Goal: Task Accomplishment & Management: Complete application form

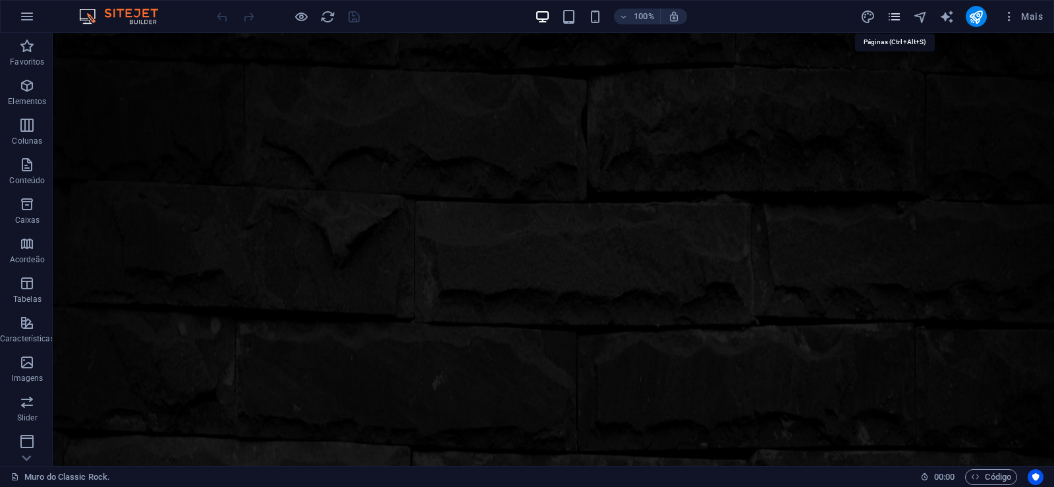
click at [895, 19] on icon "pages" at bounding box center [894, 16] width 15 height 15
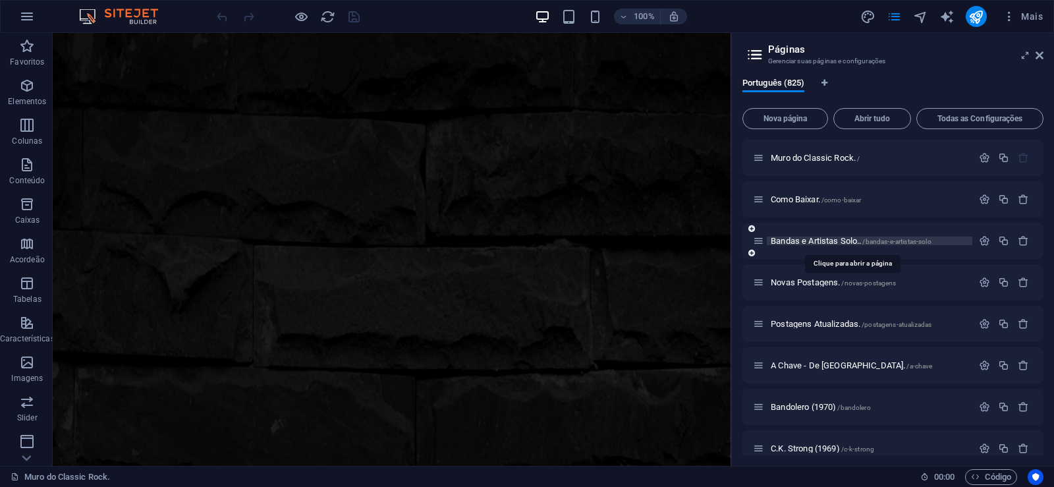
click at [805, 239] on span "Bandas e Artistas Solo.. /bandas-e-artistas-solo" at bounding box center [851, 241] width 161 height 10
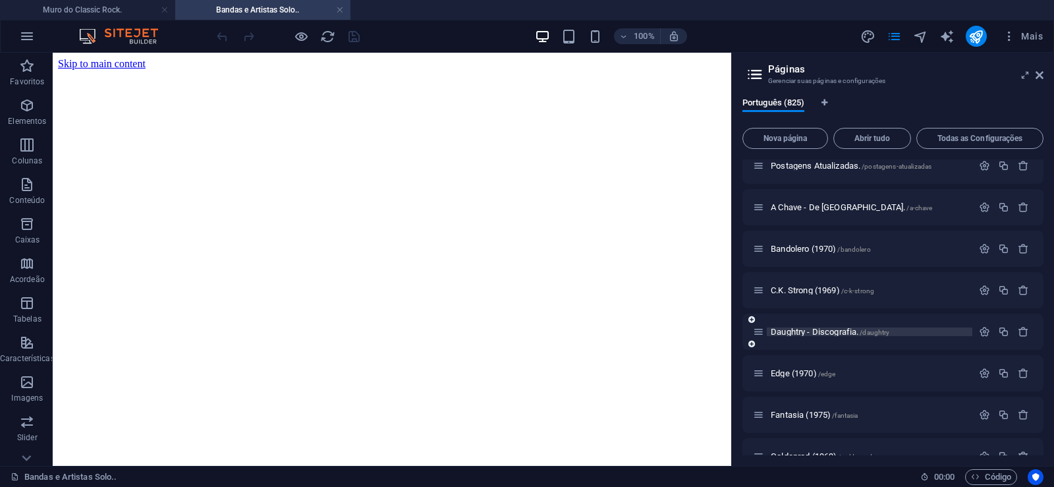
click at [784, 329] on span "Daughtry - Discografia. /daughtry" at bounding box center [830, 332] width 119 height 10
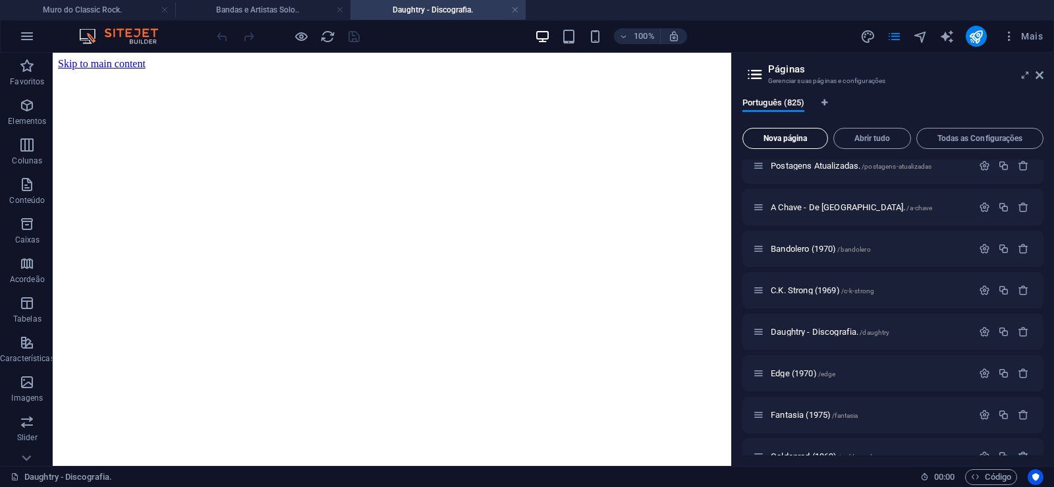
click at [781, 141] on span "Nova página" at bounding box center [785, 138] width 74 height 8
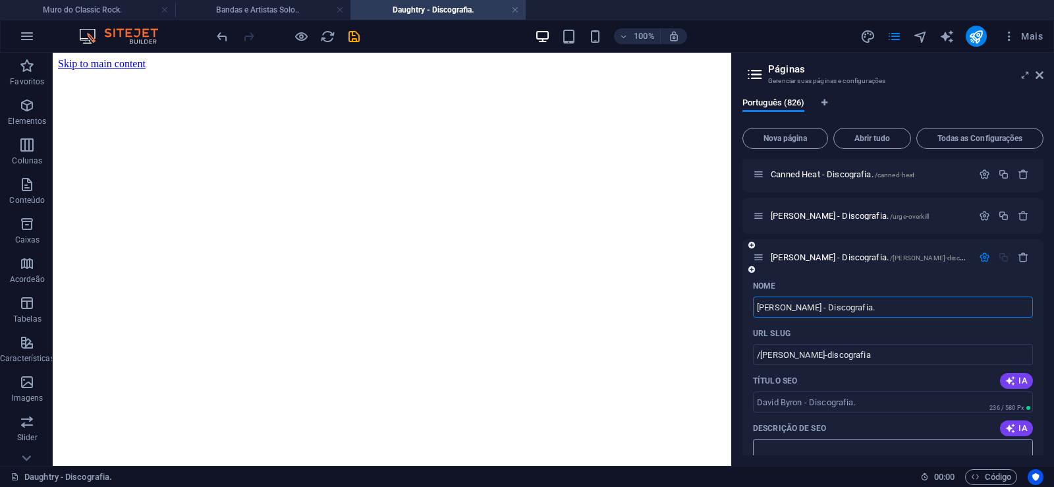
type input "[PERSON_NAME] - Discografia."
type input "/[PERSON_NAME]-discografia"
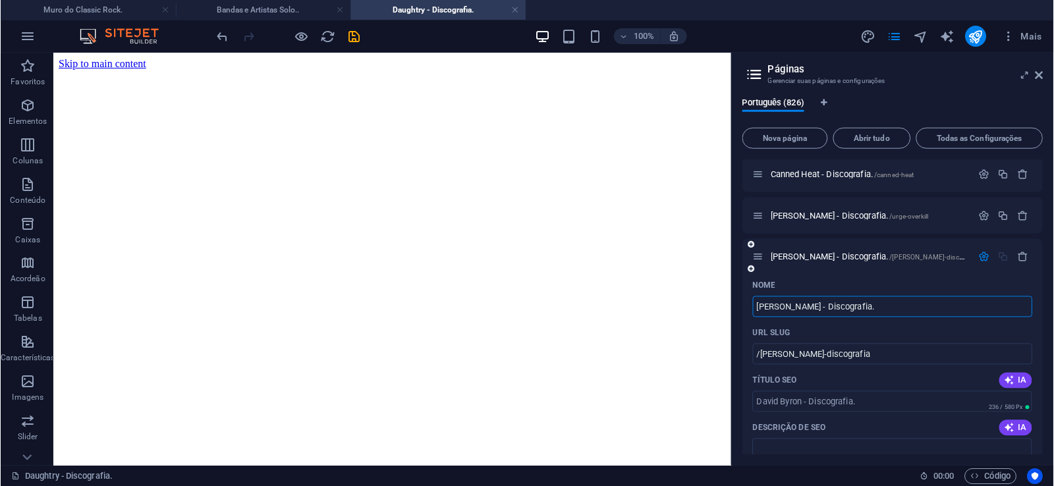
scroll to position [34342, 0]
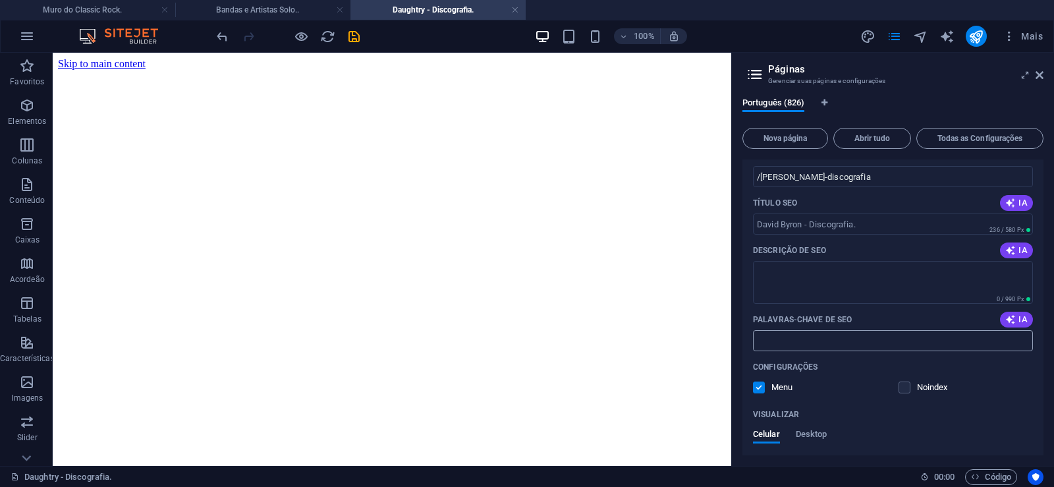
click at [798, 341] on input "Palavras-chave de SEO" at bounding box center [893, 340] width 280 height 21
paste input "[PERSON_NAME] - Discografia. Download."
click at [787, 284] on textarea "Descrição de SEO" at bounding box center [893, 282] width 280 height 43
type input "[PERSON_NAME] - Discografia. Download."
paste textarea "[PERSON_NAME], foi um cantor [DEMOGRAPHIC_DATA] que ficou mais conhecido no iní…"
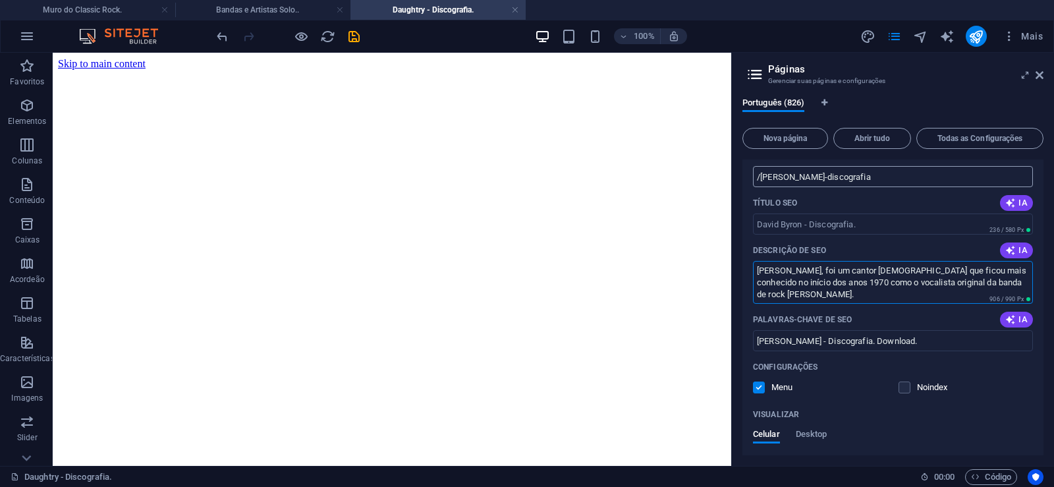
click at [795, 179] on input "/[PERSON_NAME]-discografia" at bounding box center [893, 176] width 280 height 21
type textarea "[PERSON_NAME], foi um cantor [DEMOGRAPHIC_DATA] que ficou mais conhecido no iní…"
drag, startPoint x: 805, startPoint y: 174, endPoint x: 762, endPoint y: 188, distance: 45.0
click at [762, 187] on input "/[PERSON_NAME]-discografia" at bounding box center [893, 176] width 280 height 21
click at [811, 181] on input "/[PERSON_NAME]-discografia" at bounding box center [893, 176] width 280 height 21
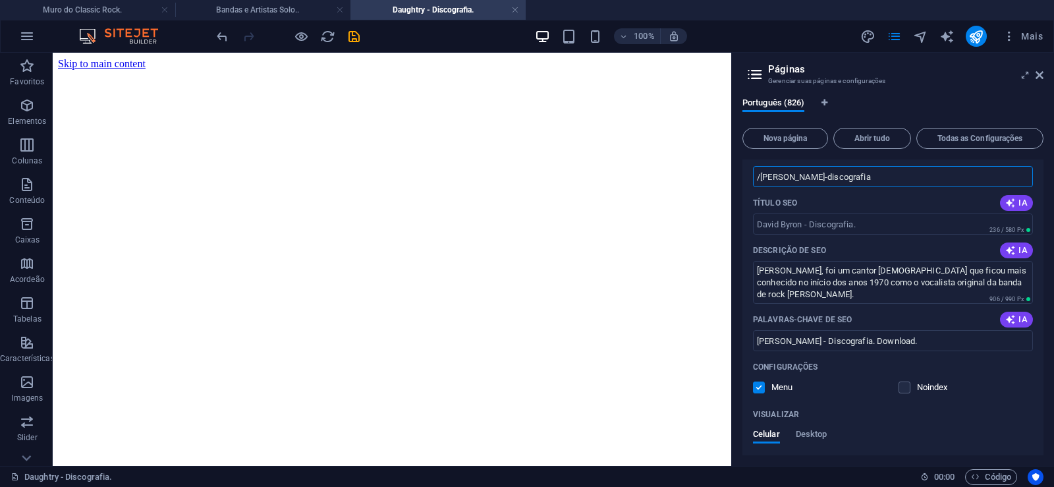
drag, startPoint x: 806, startPoint y: 177, endPoint x: 874, endPoint y: 177, distance: 67.9
click at [874, 177] on input "/[PERSON_NAME]-discografia" at bounding box center [893, 176] width 280 height 21
type input "/[PERSON_NAME]"
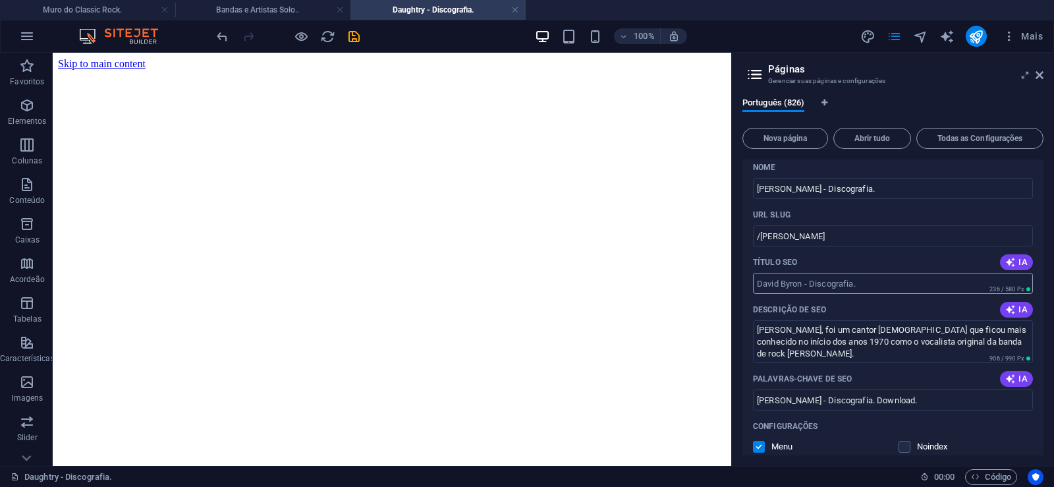
scroll to position [34223, 0]
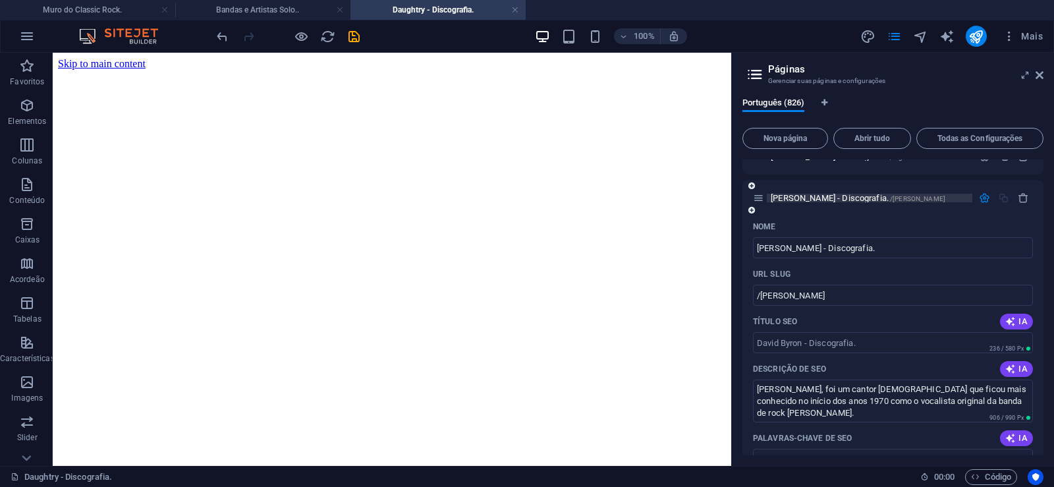
click at [787, 199] on span "[PERSON_NAME] - Discografia. /[PERSON_NAME]" at bounding box center [858, 198] width 175 height 10
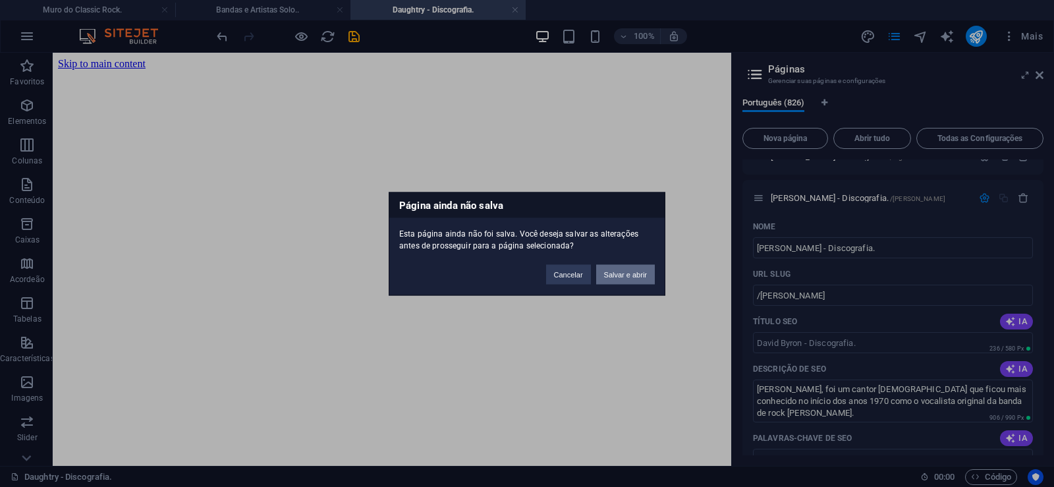
click at [619, 273] on button "Salvar e abrir" at bounding box center [625, 274] width 59 height 20
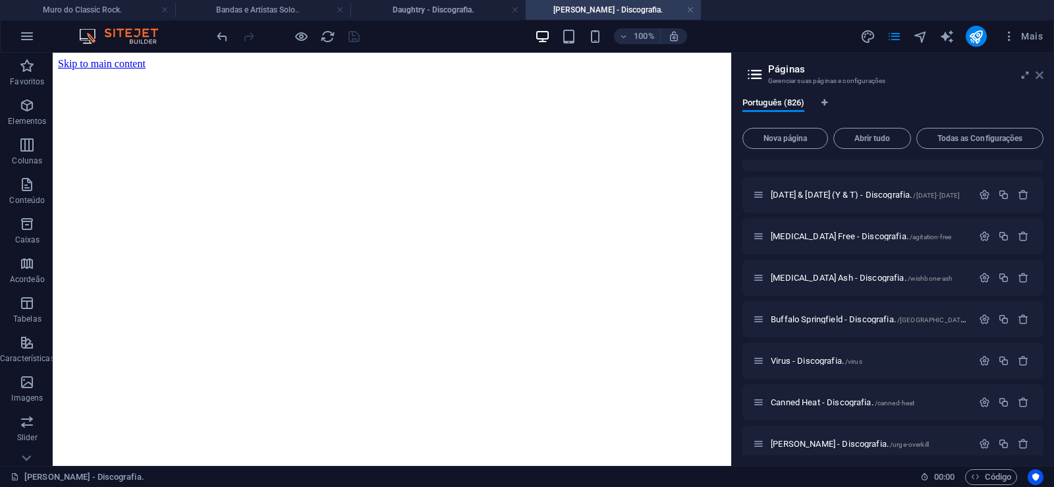
scroll to position [0, 0]
click at [1041, 75] on icon at bounding box center [1040, 75] width 8 height 11
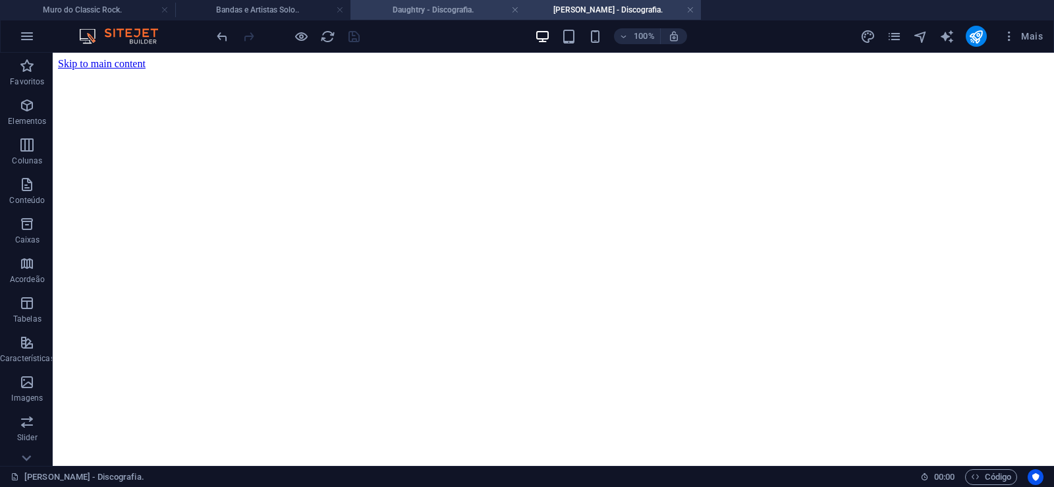
click at [412, 7] on h4 "Daughtry - Discografia." at bounding box center [438, 10] width 175 height 14
click figure
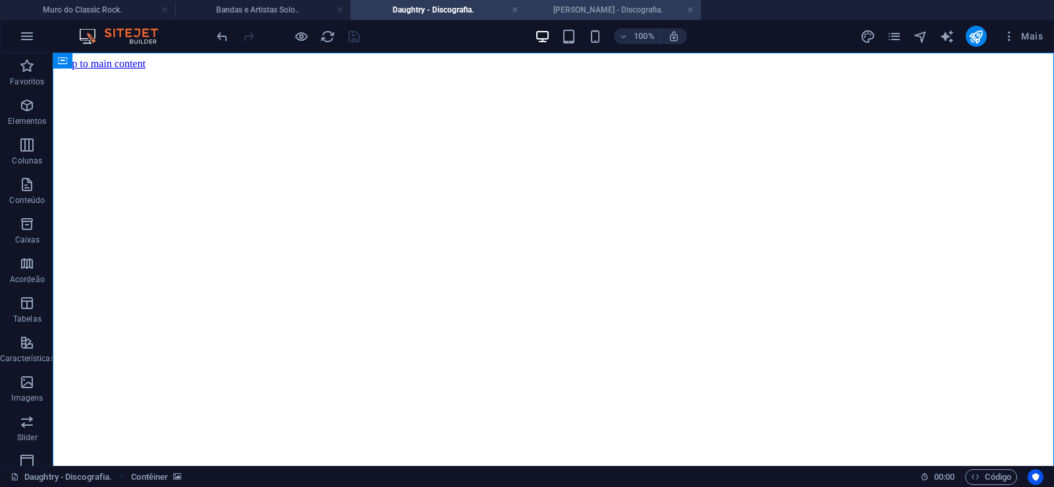
drag, startPoint x: 581, startPoint y: 8, endPoint x: 378, endPoint y: 57, distance: 209.3
click at [581, 8] on h4 "[PERSON_NAME] - Discografia." at bounding box center [613, 10] width 175 height 14
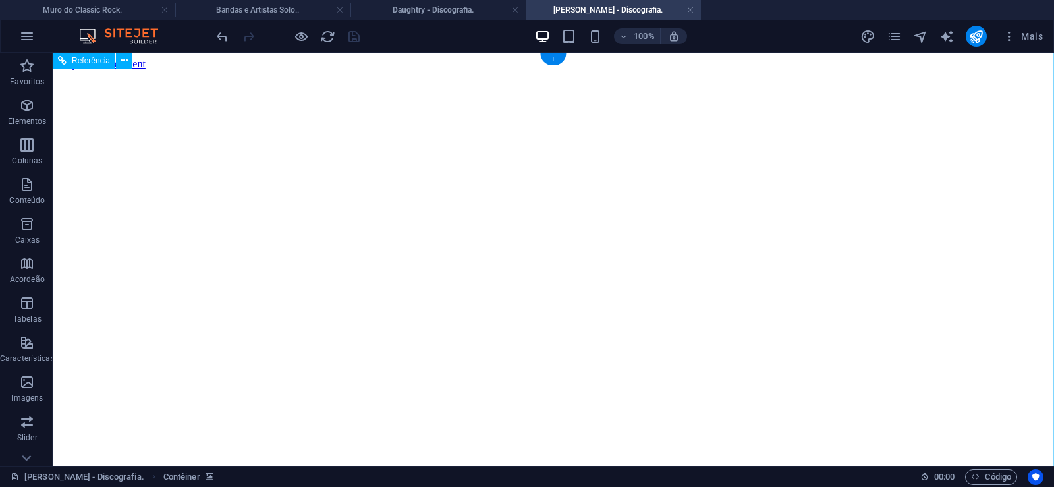
click at [89, 70] on figure at bounding box center [553, 70] width 991 height 0
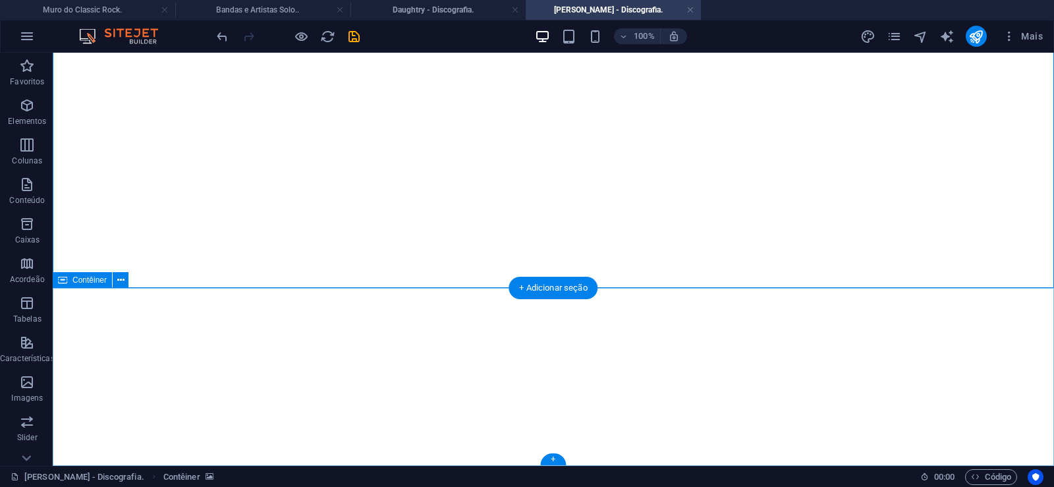
click div "Solte o conteúdo aqui ou Adicionar elementos Colar área de transferência"
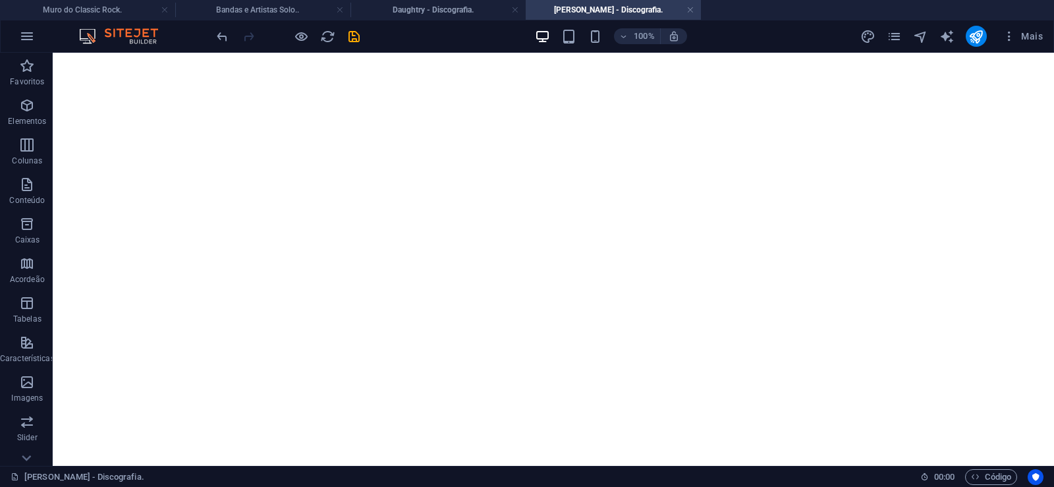
scroll to position [0, 0]
click figure
click div "Daughtry - Discografia."
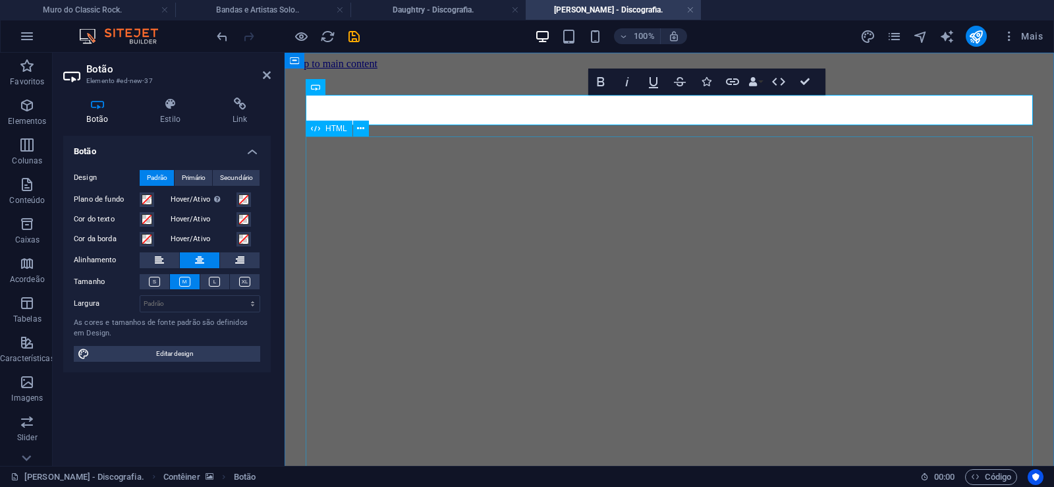
scroll to position [0, 9]
click div "Daughtry é [PERSON_NAME] norte-americana de rock liderada pelo ex-participante …"
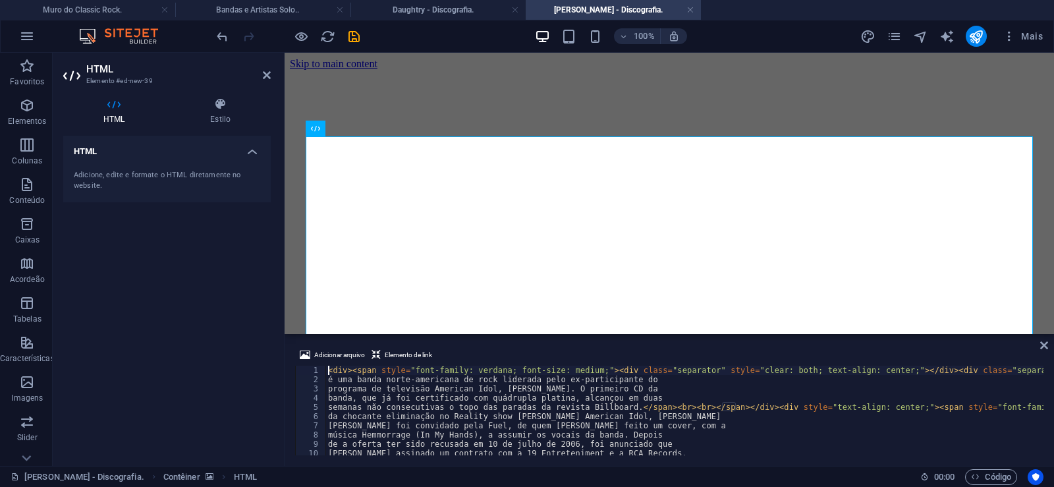
type textarea "música Hemmorrage (In My Hands), a assumir os vocais da banda. Depois"
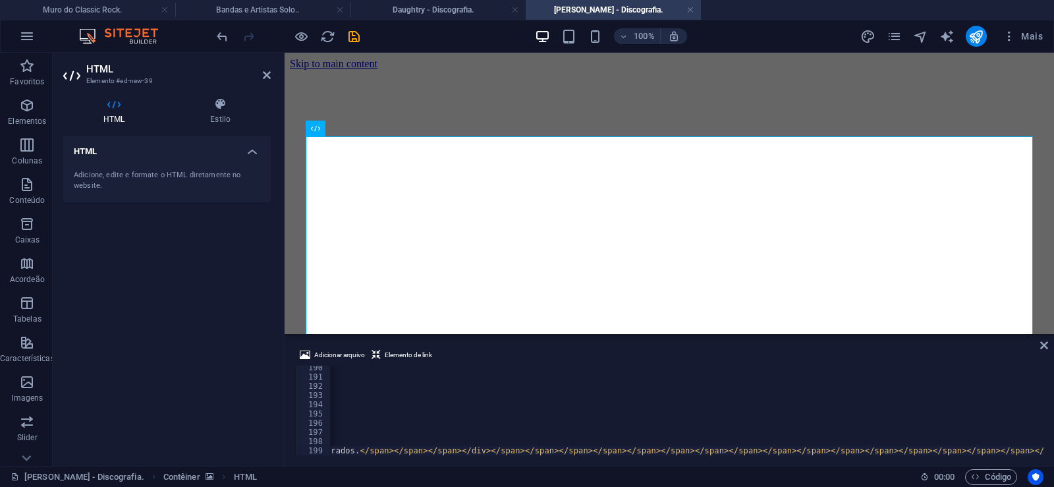
scroll to position [0, 33097]
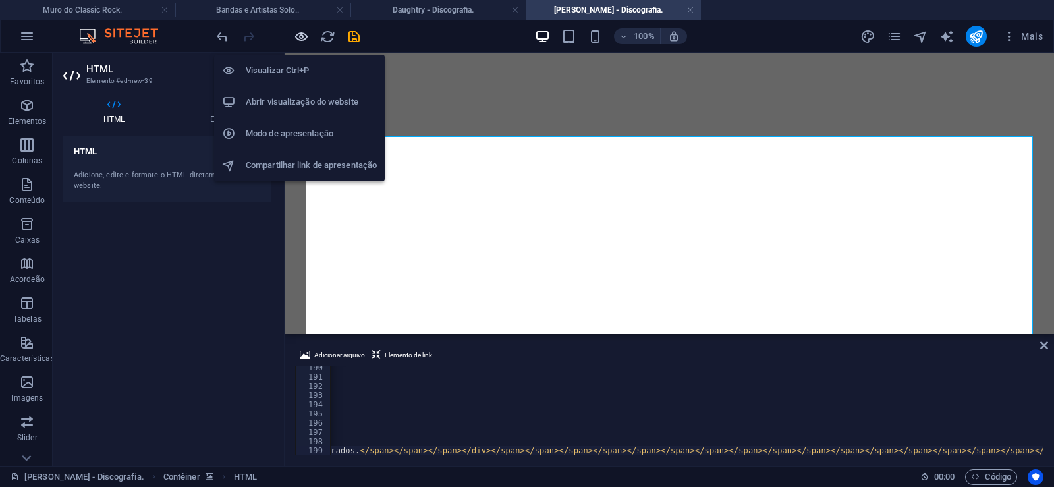
click at [294, 32] on icon "button" at bounding box center [301, 36] width 15 height 15
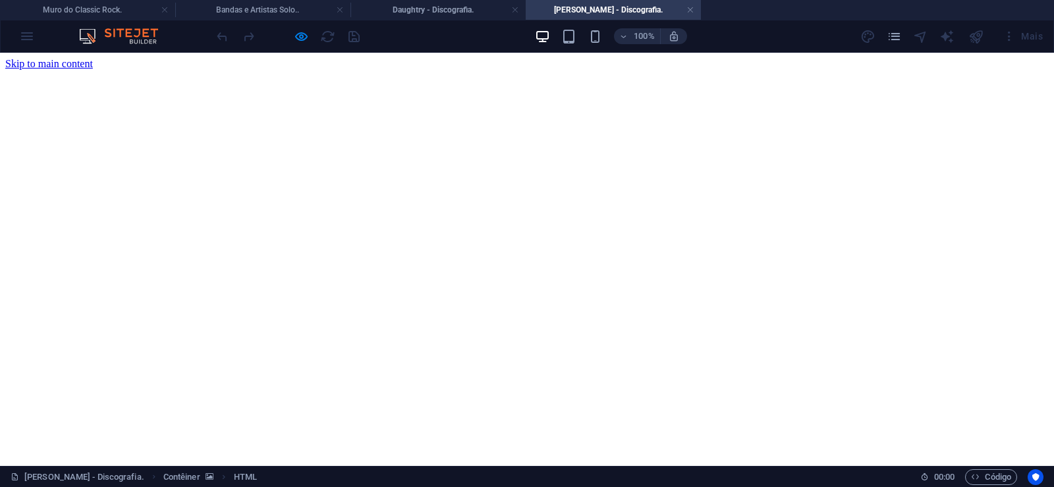
click at [72, 70] on div at bounding box center [527, 70] width 1044 height 0
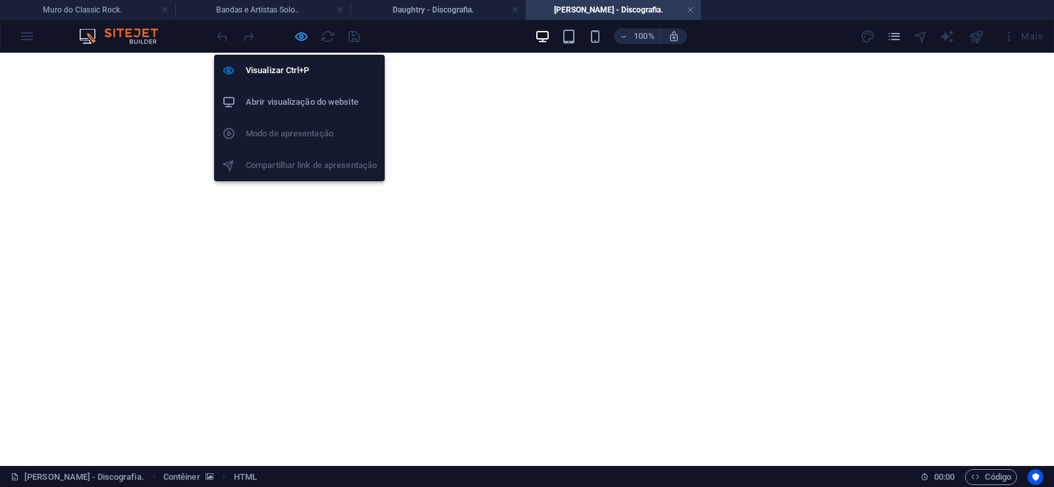
click at [301, 36] on icon "button" at bounding box center [301, 36] width 15 height 15
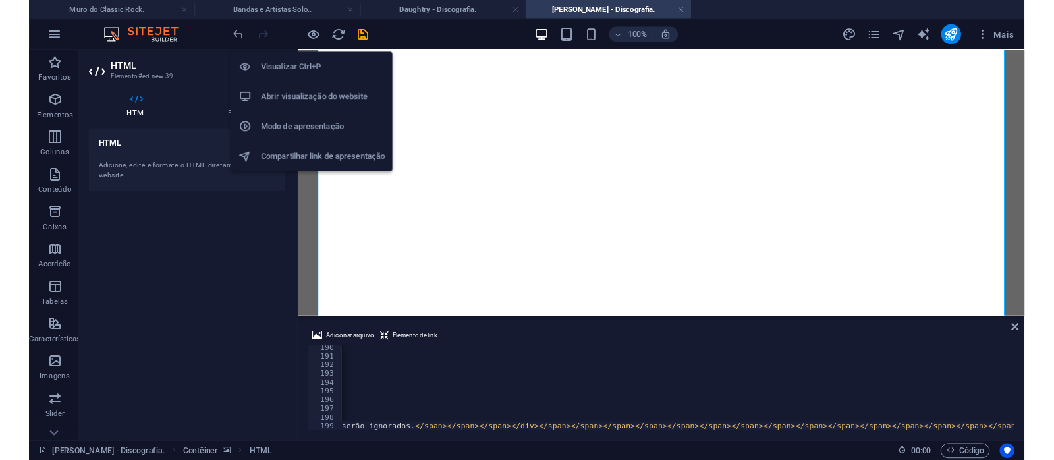
scroll to position [0, 33049]
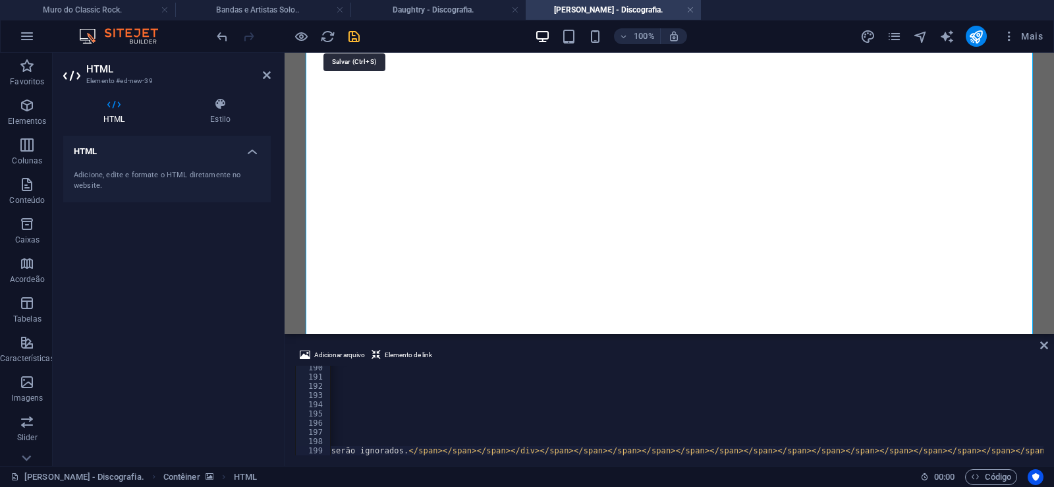
click at [351, 35] on icon "save" at bounding box center [354, 36] width 15 height 15
click at [689, 13] on link at bounding box center [691, 10] width 8 height 13
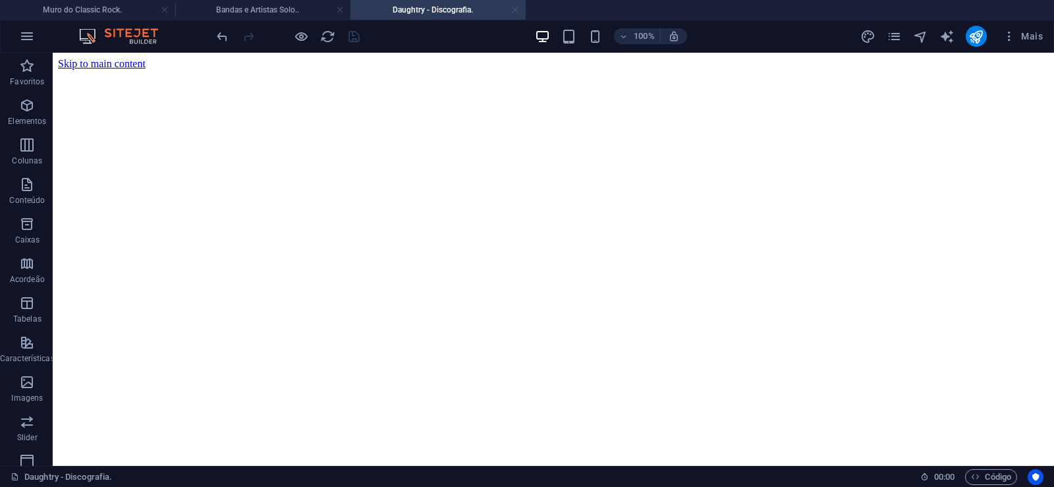
drag, startPoint x: 516, startPoint y: 7, endPoint x: 464, endPoint y: 241, distance: 240.3
click at [516, 7] on link at bounding box center [515, 10] width 8 height 13
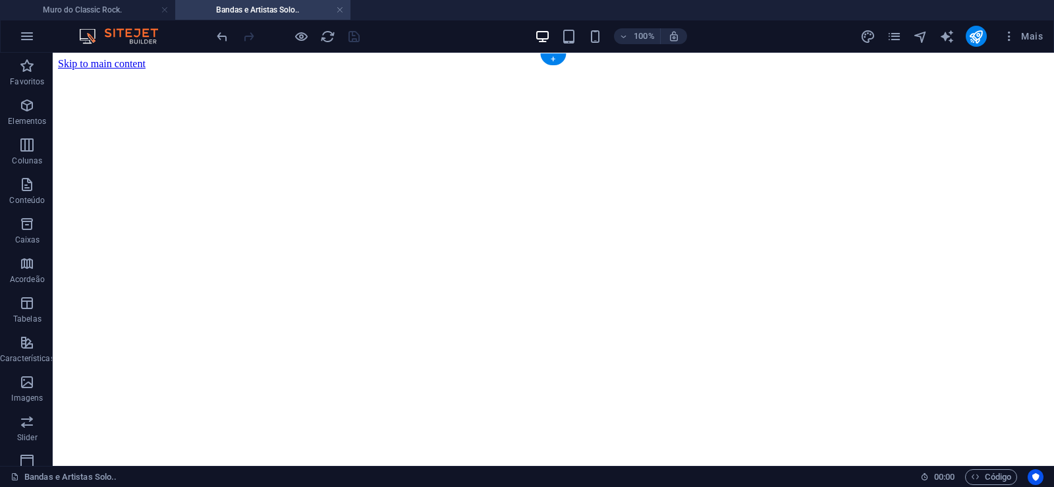
click at [82, 70] on figure at bounding box center [553, 70] width 991 height 0
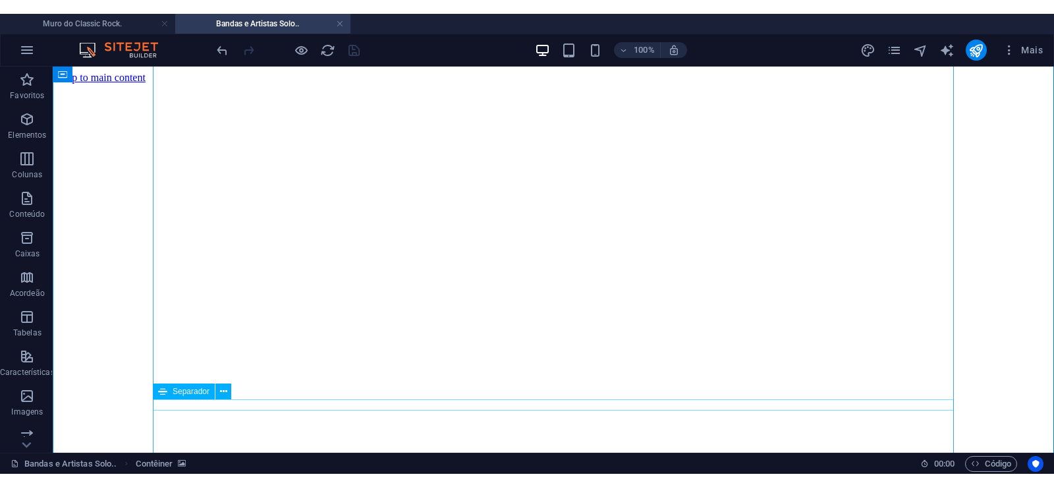
scroll to position [7350, 0]
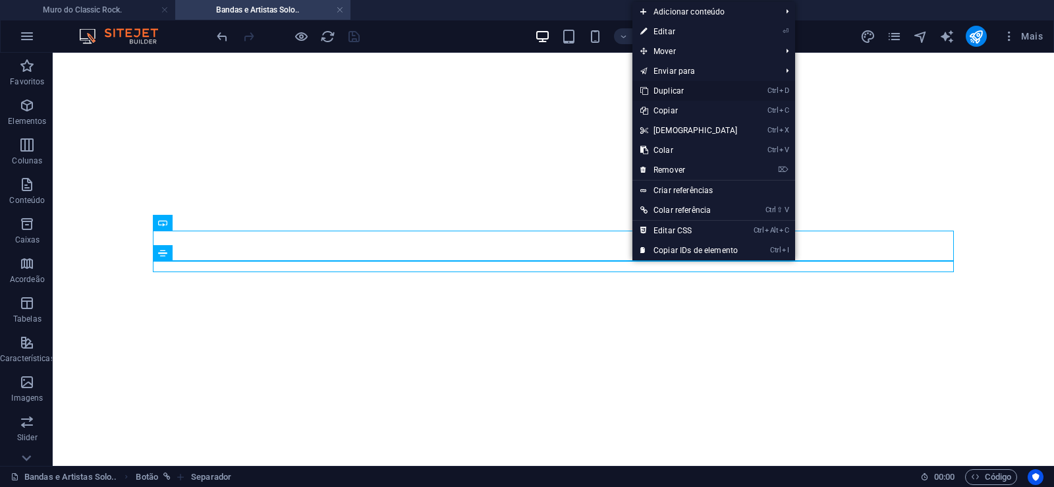
click at [663, 89] on link "Ctrl D Duplicar" at bounding box center [688, 91] width 113 height 20
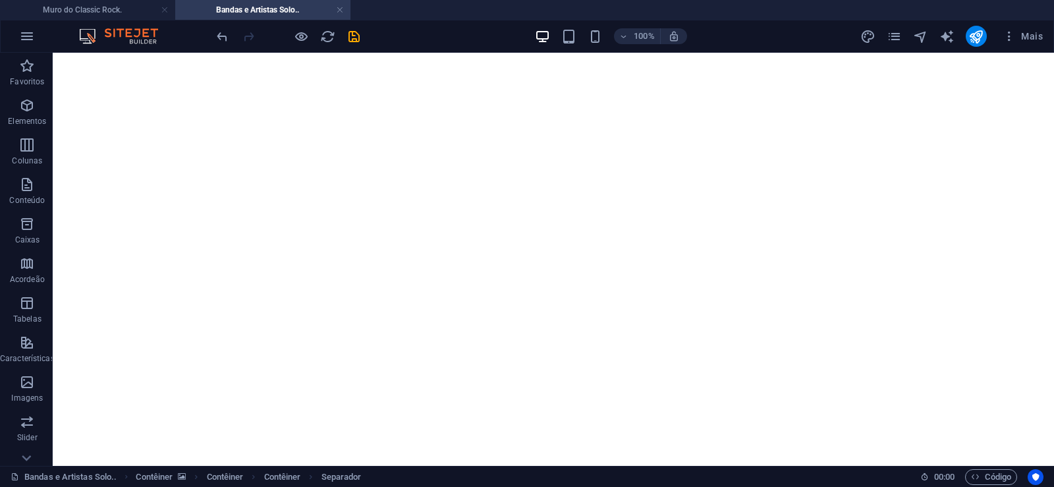
drag, startPoint x: 629, startPoint y: 295, endPoint x: 627, endPoint y: 277, distance: 17.9
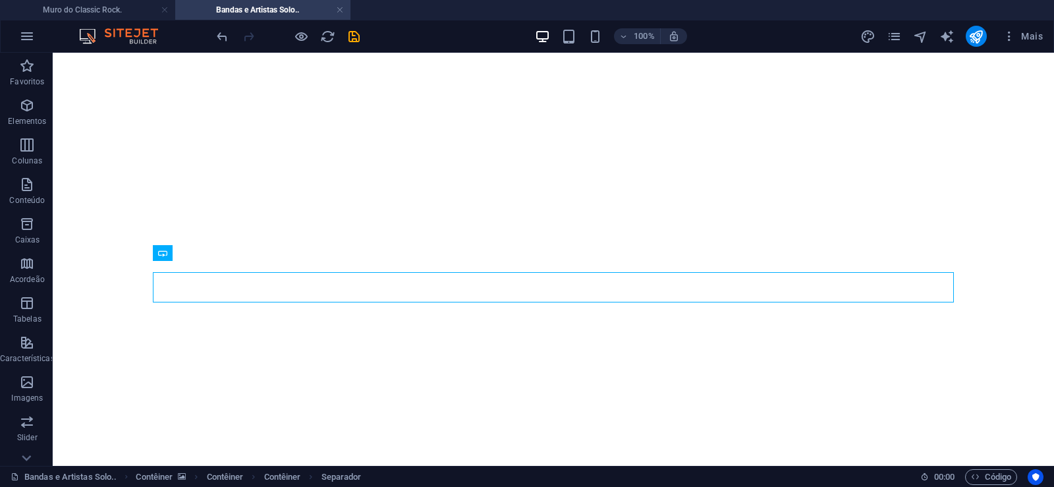
select select "px"
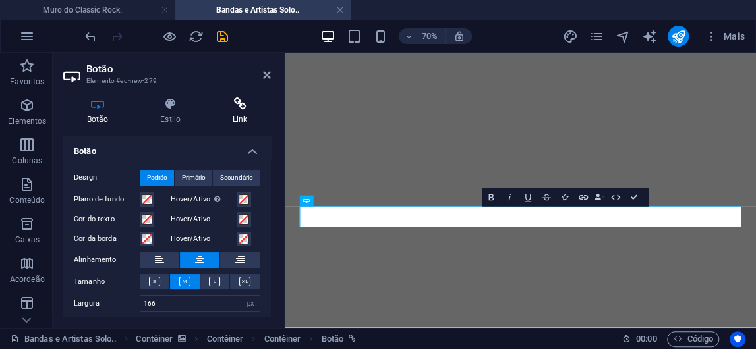
click at [244, 105] on icon at bounding box center [240, 104] width 62 height 13
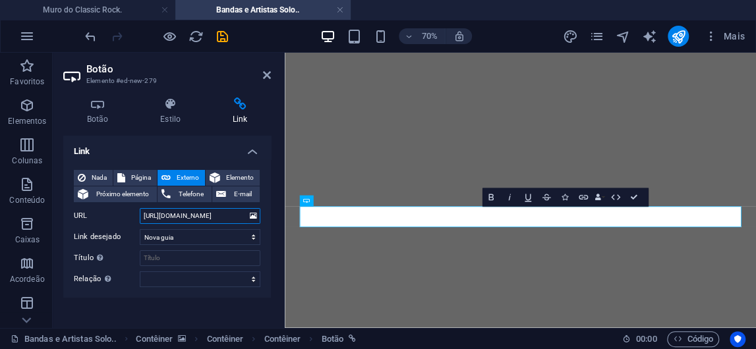
drag, startPoint x: 196, startPoint y: 221, endPoint x: 236, endPoint y: 220, distance: 40.2
click at [236, 220] on input "[URL][DOMAIN_NAME]" at bounding box center [200, 216] width 121 height 16
paste input "yron"
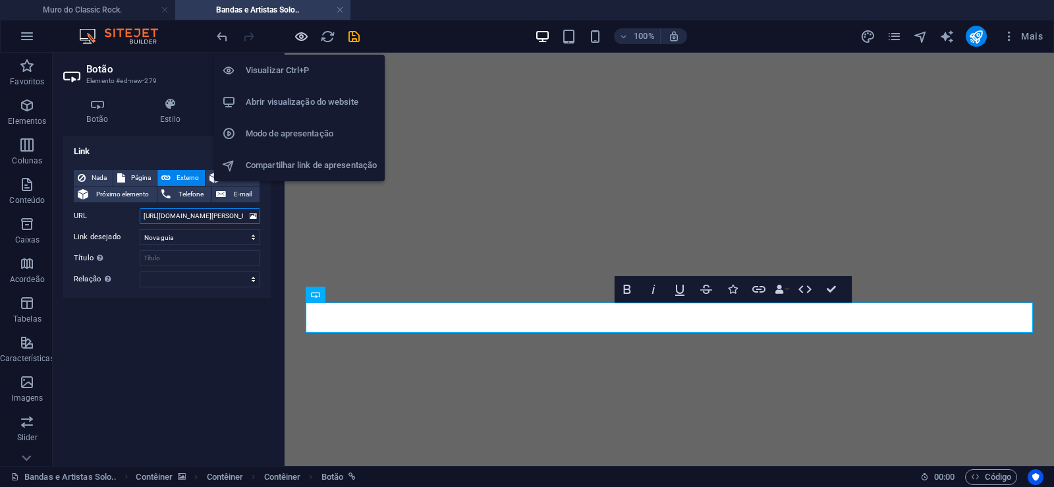
type input "[URL][DOMAIN_NAME][PERSON_NAME]"
click at [298, 35] on icon "button" at bounding box center [301, 36] width 15 height 15
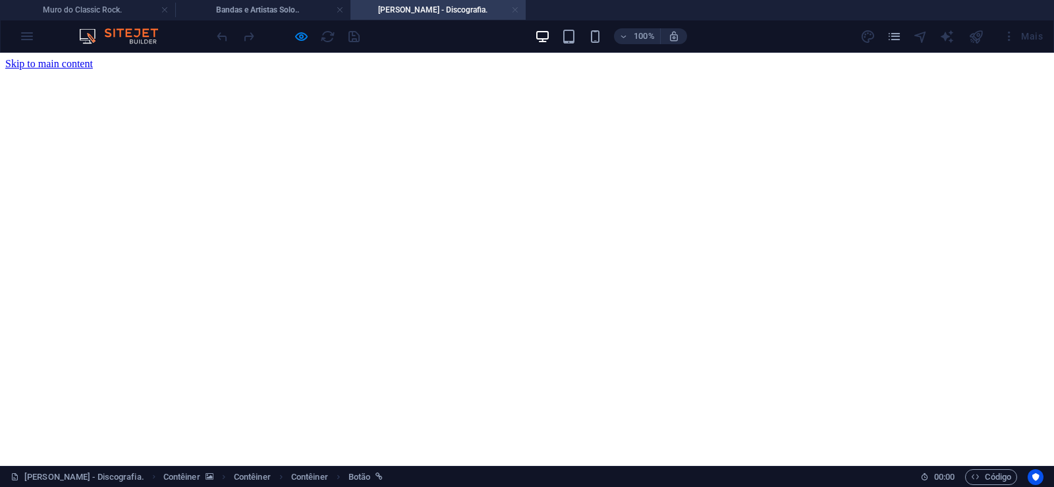
scroll to position [0, 0]
click at [514, 11] on link at bounding box center [515, 10] width 8 height 13
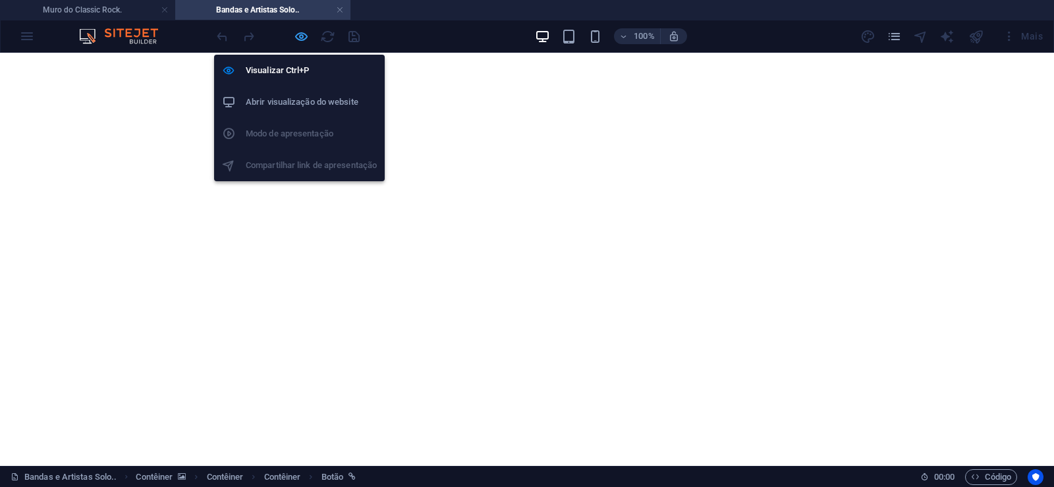
click at [298, 36] on icon "button" at bounding box center [301, 36] width 15 height 15
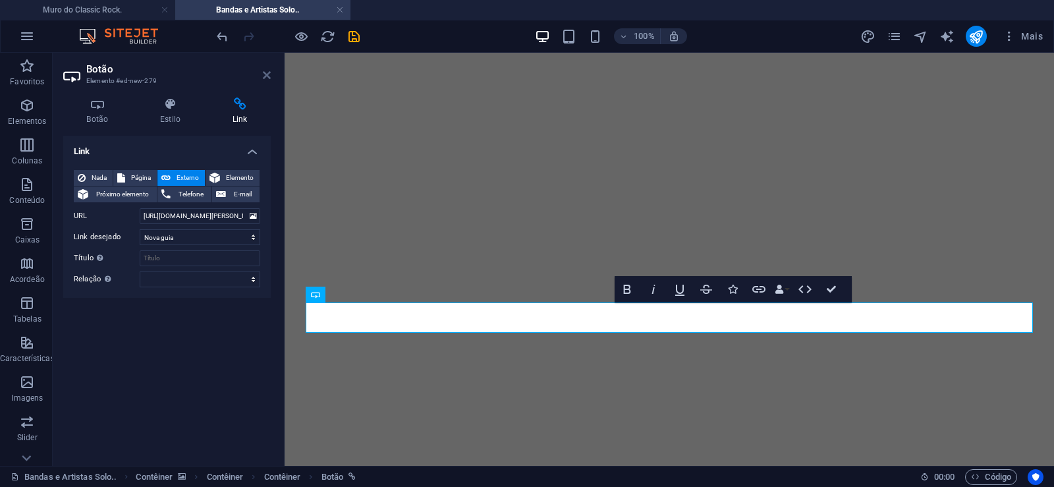
click at [266, 75] on icon at bounding box center [267, 75] width 8 height 11
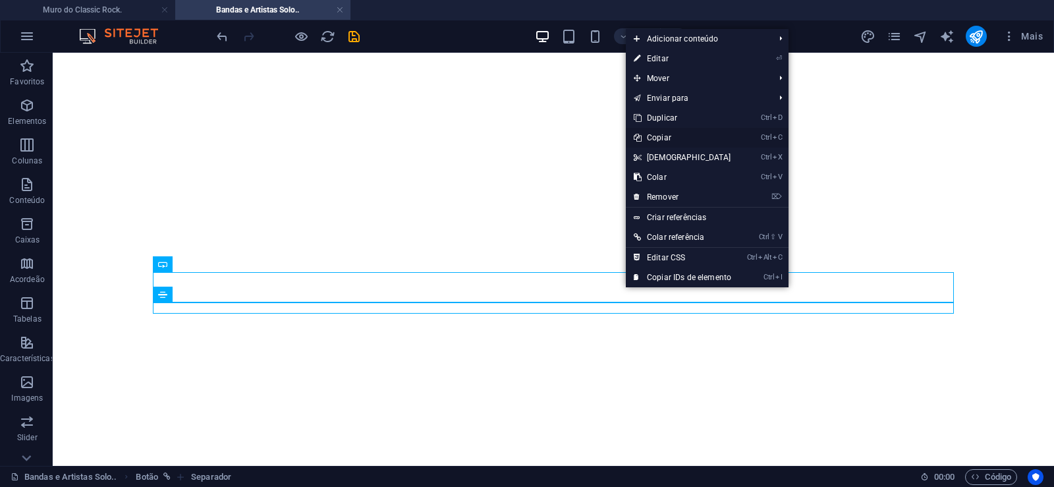
click at [658, 136] on link "Ctrl C Copiar" at bounding box center [682, 138] width 113 height 20
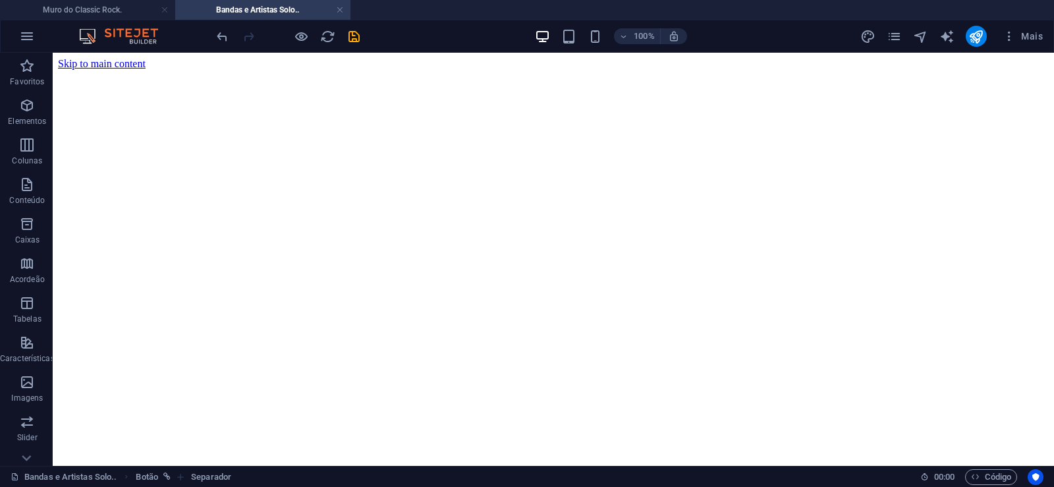
drag, startPoint x: 1049, startPoint y: 144, endPoint x: 1102, endPoint y: 97, distance: 70.9
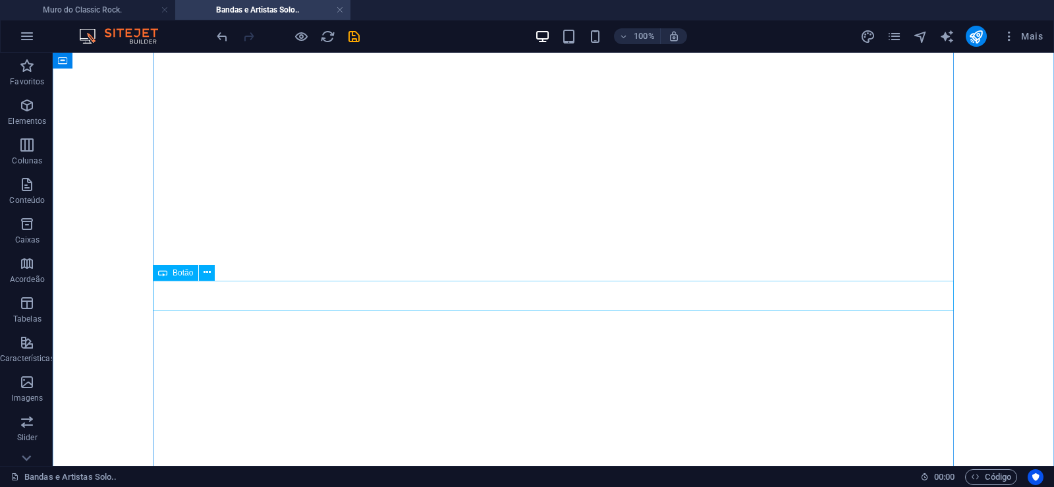
scroll to position [1142, 0]
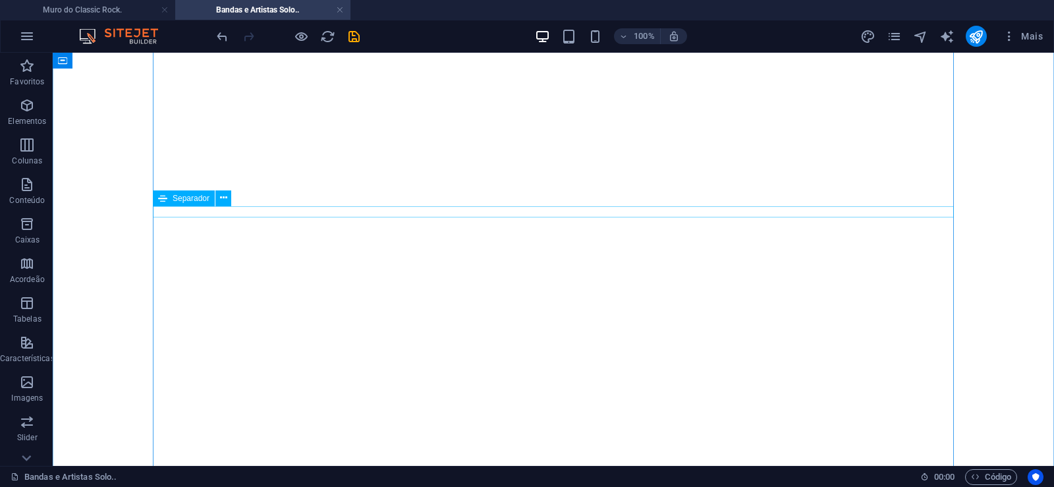
scroll to position [336, 0]
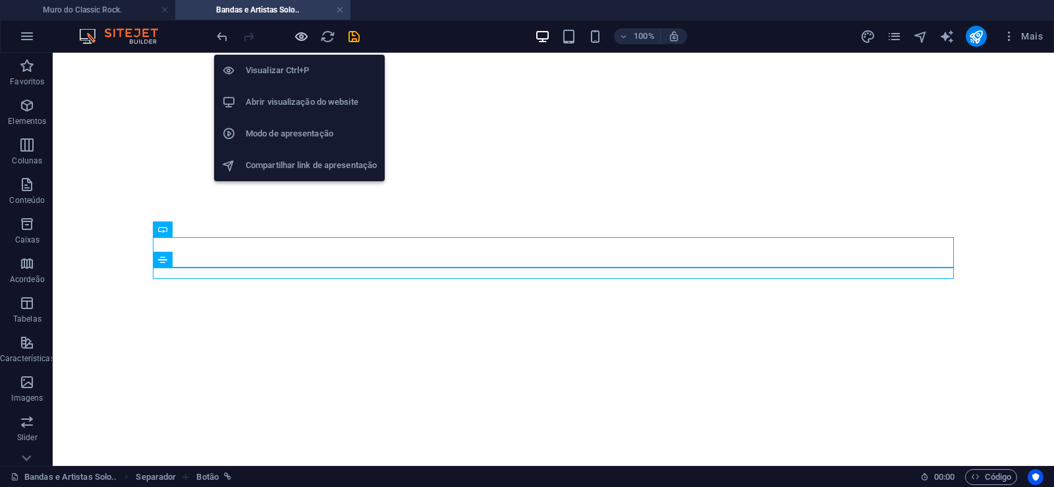
click at [298, 36] on icon "button" at bounding box center [301, 36] width 15 height 15
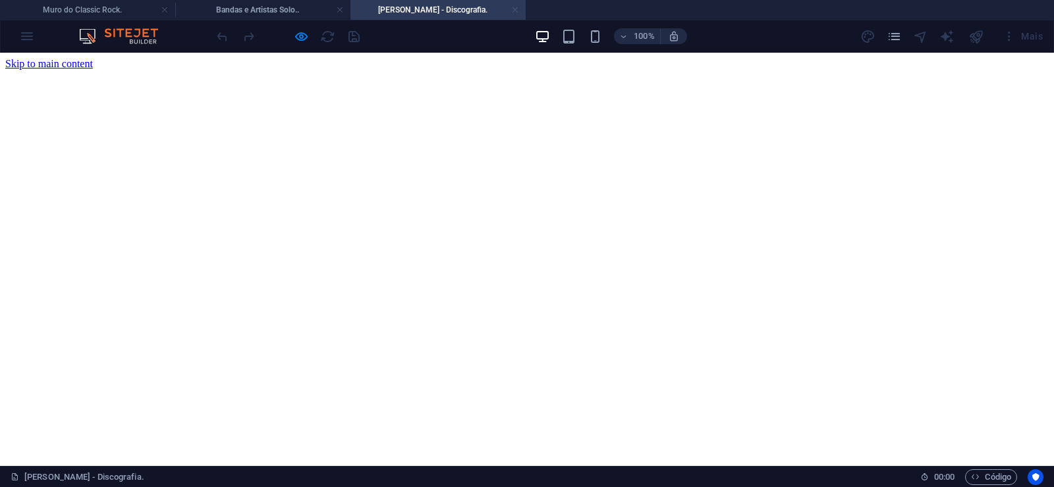
scroll to position [0, 0]
click at [514, 11] on link at bounding box center [515, 10] width 8 height 13
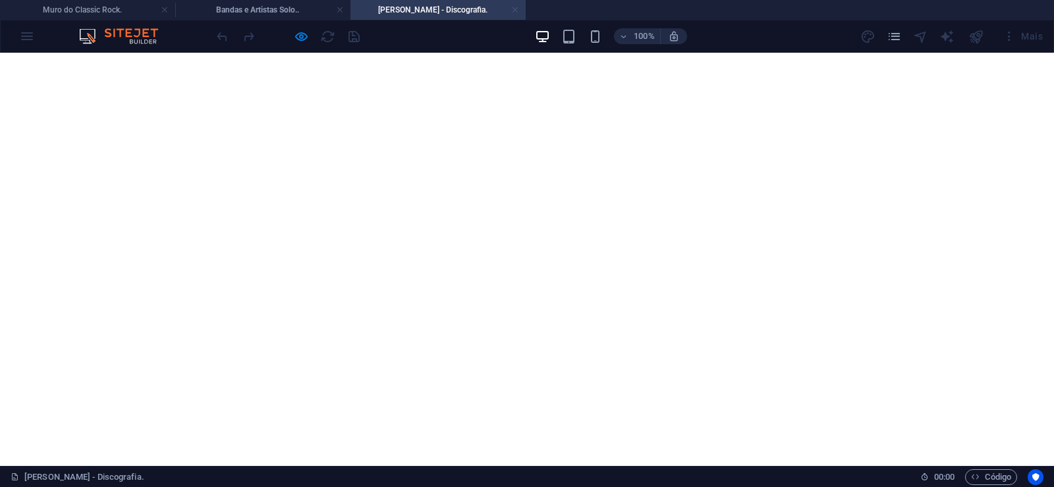
click at [514, 13] on link at bounding box center [515, 10] width 8 height 13
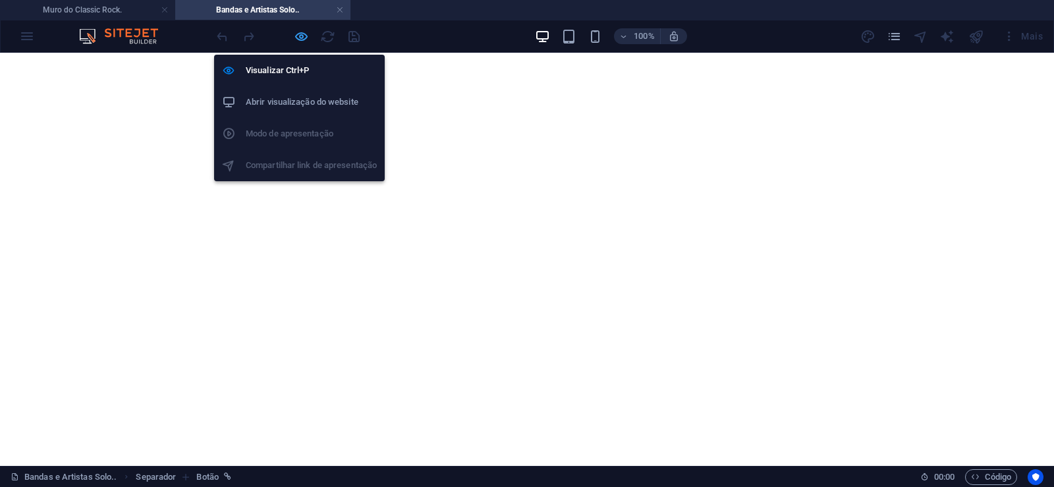
click at [302, 36] on icon "button" at bounding box center [301, 36] width 15 height 15
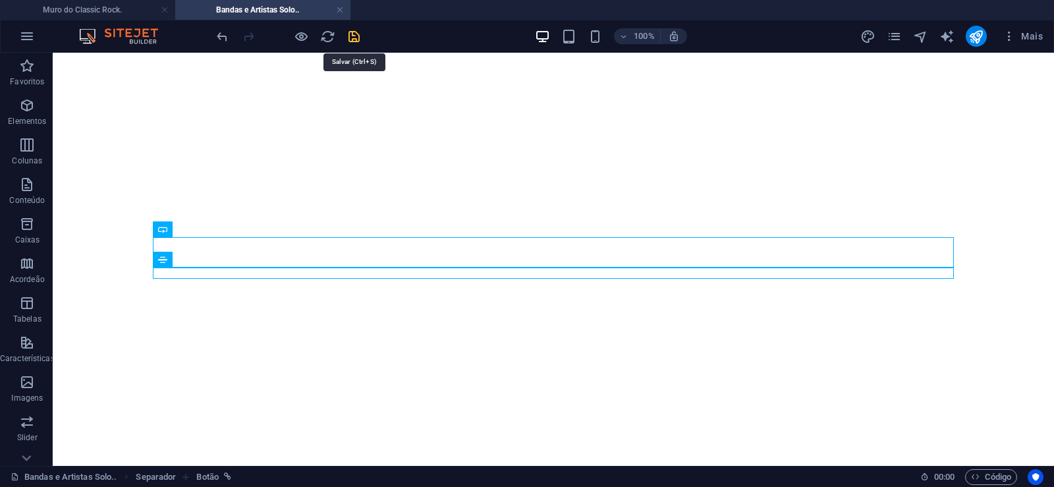
click at [353, 37] on icon "save" at bounding box center [354, 36] width 15 height 15
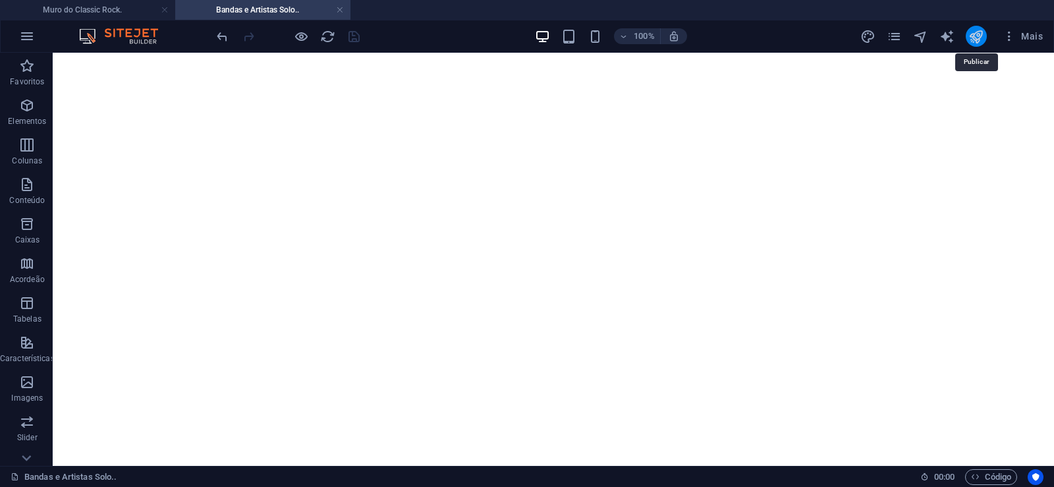
click at [974, 38] on icon "publish" at bounding box center [976, 36] width 15 height 15
